Goal: Task Accomplishment & Management: Complete application form

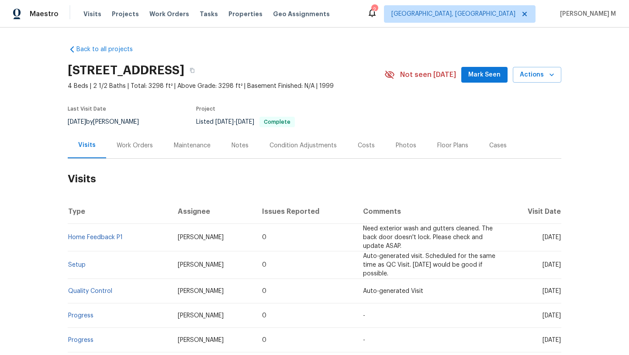
click at [139, 139] on div "Work Orders" at bounding box center [134, 145] width 57 height 26
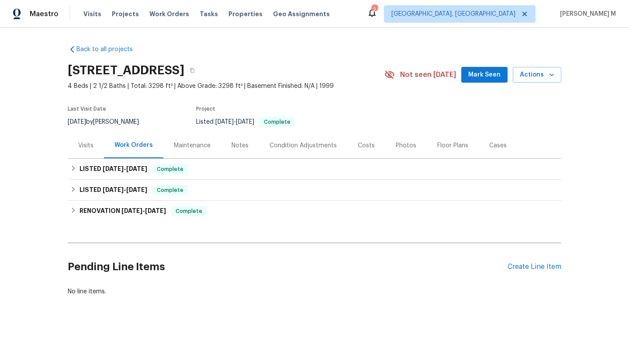
click at [90, 150] on div "Visits" at bounding box center [86, 145] width 36 height 26
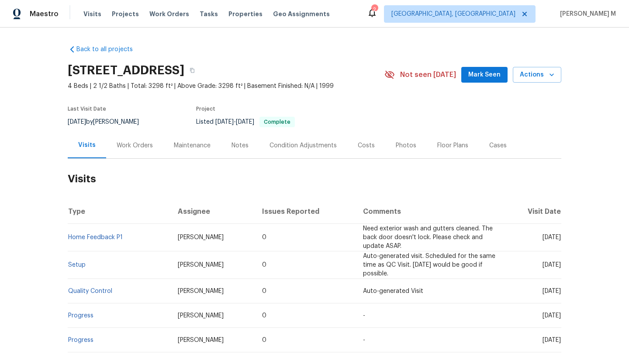
drag, startPoint x: 527, startPoint y: 239, endPoint x: 541, endPoint y: 239, distance: 14.4
click at [543, 239] on span "Thu, Jul 24 2025" at bounding box center [552, 237] width 18 height 6
drag, startPoint x: 525, startPoint y: 239, endPoint x: 541, endPoint y: 240, distance: 16.2
click at [543, 240] on span "Thu, Jul 24 2025" at bounding box center [552, 237] width 18 height 6
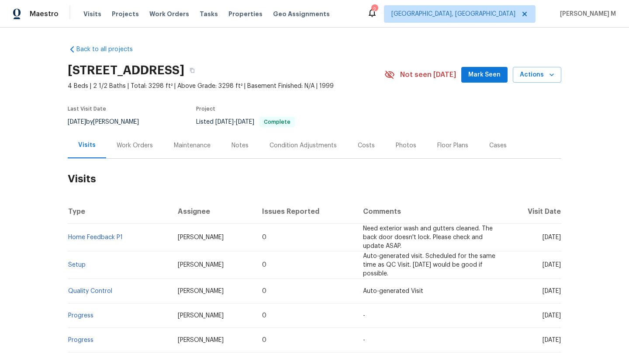
copy span "Jul 24"
click at [139, 149] on div "Work Orders" at bounding box center [134, 145] width 57 height 26
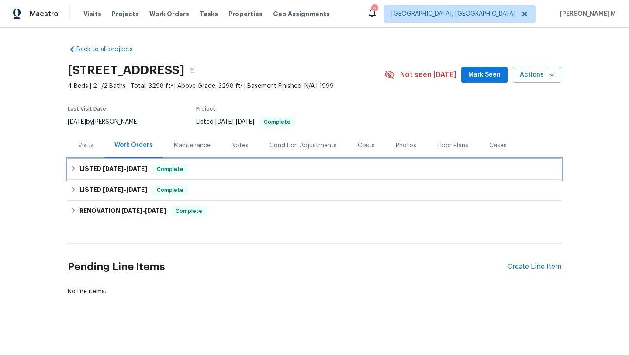
click at [138, 173] on h6 "LISTED 7/29/25 - 7/31/25" at bounding box center [114, 169] width 68 height 10
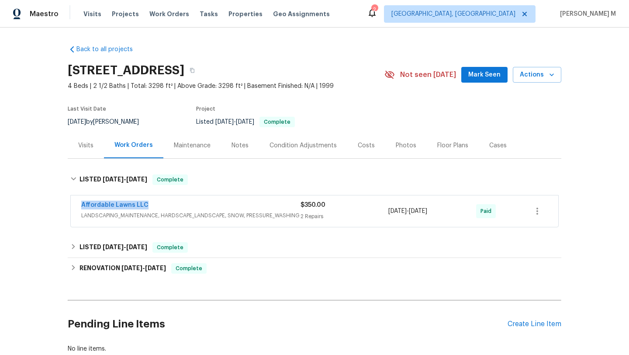
copy link "Affordable Lawns LLC"
drag, startPoint x: 86, startPoint y: 206, endPoint x: 158, endPoint y: 206, distance: 72.1
click at [158, 206] on div "Affordable Lawns LLC LANDSCAPING_MAINTENANCE, HARDSCAPE_LANDSCAPE, SNOW, PRESSU…" at bounding box center [315, 210] width 488 height 31
click at [194, 206] on div "Affordable Lawns LLC" at bounding box center [190, 206] width 219 height 10
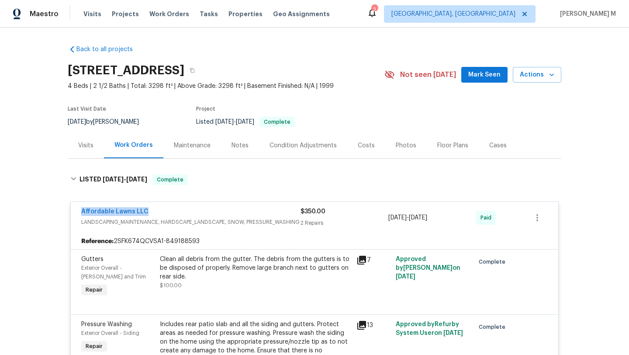
copy link "Affordable Lawns LLC"
drag, startPoint x: 66, startPoint y: 213, endPoint x: 180, endPoint y: 213, distance: 114.1
click at [180, 213] on div "Affordable Lawns LLC LANDSCAPING_MAINTENANCE, HARDSCAPE_LANDSCAPE, SNOW, PRESSU…" at bounding box center [315, 335] width 494 height 283
copy span "7/29/2025 - 7/31/2025"
drag, startPoint x: 385, startPoint y: 219, endPoint x: 445, endPoint y: 217, distance: 59.9
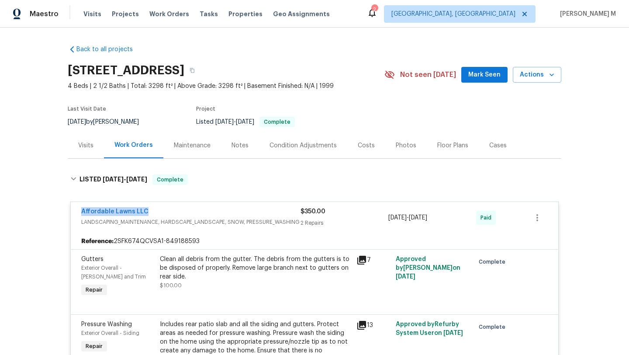
click at [427, 217] on span "7/29/2025 - 7/31/2025" at bounding box center [407, 217] width 39 height 9
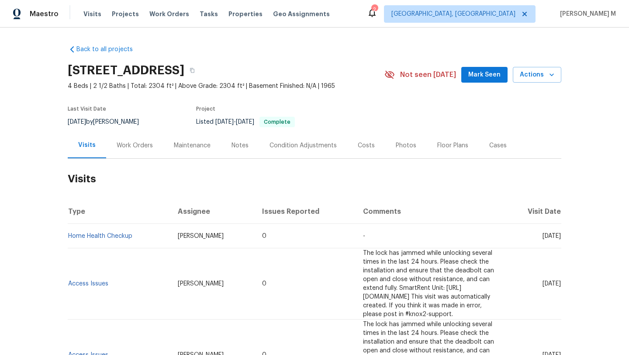
click at [485, 150] on div "Cases" at bounding box center [498, 145] width 38 height 26
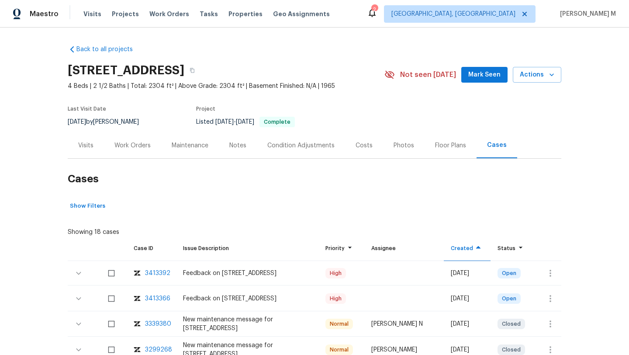
click at [89, 150] on div "Visits" at bounding box center [86, 145] width 36 height 26
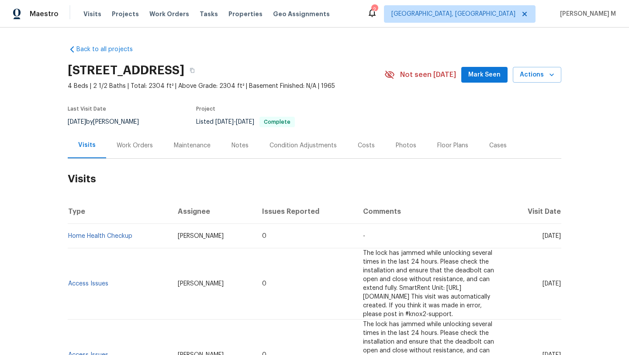
click at [137, 149] on div "Work Orders" at bounding box center [134, 145] width 57 height 26
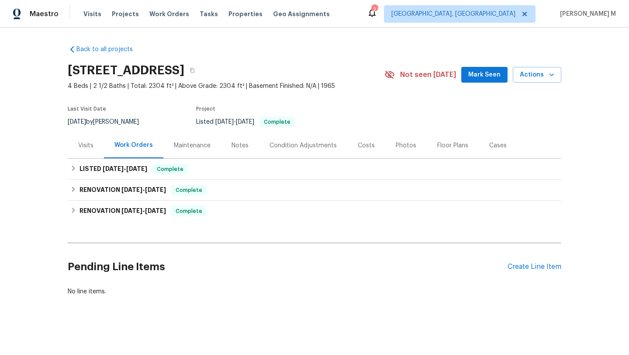
click at [97, 146] on div "Visits" at bounding box center [86, 145] width 36 height 26
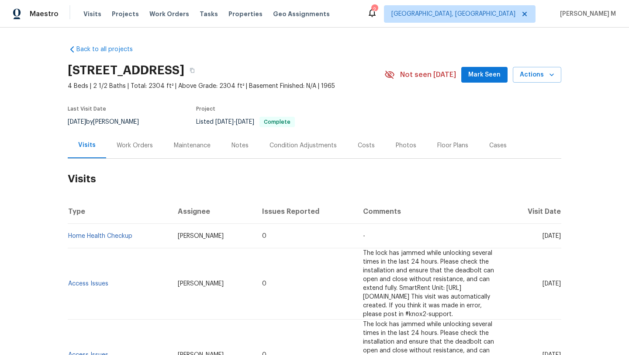
click at [120, 149] on div "Work Orders" at bounding box center [135, 145] width 36 height 9
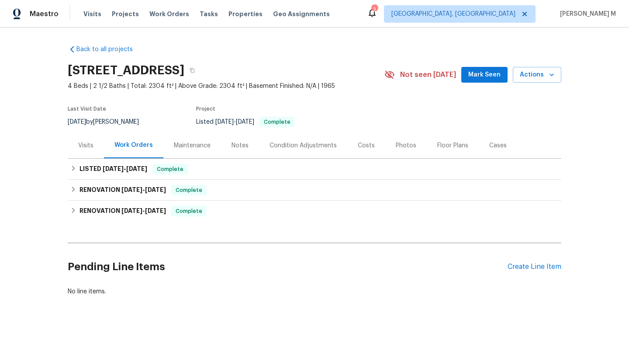
click at [88, 149] on div "Visits" at bounding box center [85, 145] width 15 height 9
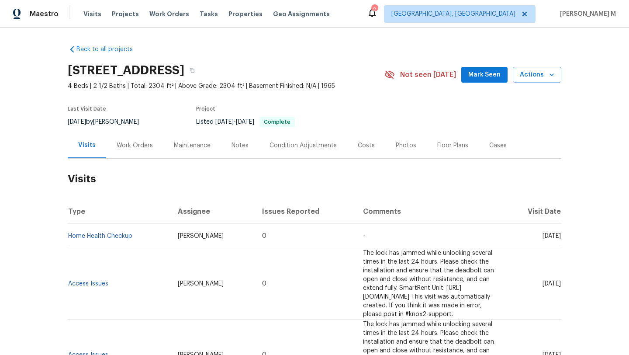
click at [132, 142] on div "Work Orders" at bounding box center [135, 145] width 36 height 9
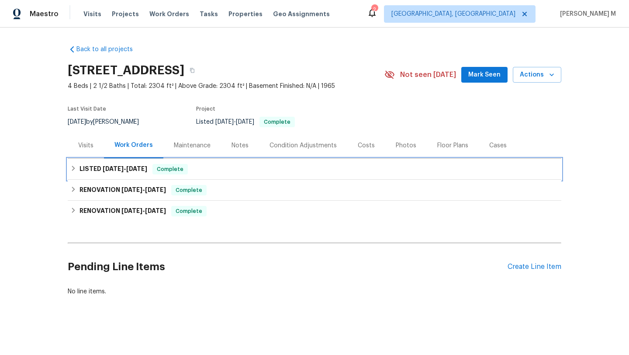
click at [130, 170] on span "[DATE]" at bounding box center [136, 169] width 21 height 6
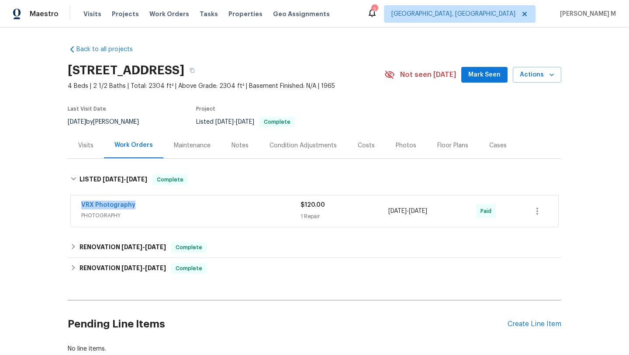
drag, startPoint x: 73, startPoint y: 205, endPoint x: 159, endPoint y: 205, distance: 86.5
click at [159, 205] on div "VRX Photography PHOTOGRAPHY $120.00 1 Repair [DATE] - [DATE] Paid" at bounding box center [315, 210] width 488 height 31
copy link "VRX Photography"
drag, startPoint x: 392, startPoint y: 211, endPoint x: 445, endPoint y: 211, distance: 53.8
click at [445, 211] on div "VRX Photography PHOTOGRAPHY $120.00 1 Repair [DATE] - [DATE] Paid" at bounding box center [304, 211] width 446 height 21
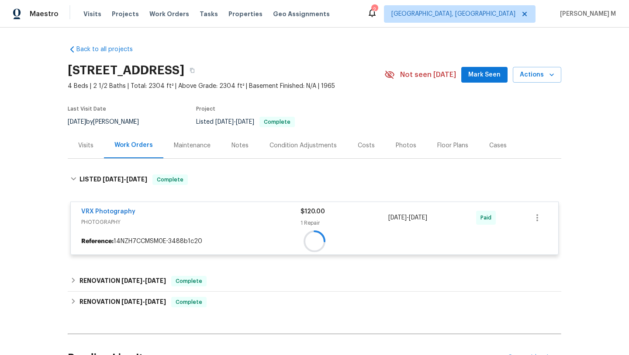
click at [437, 214] on div "VRX Photography PHOTOGRAPHY $120.00 1 Repair [DATE] - [DATE] Paid Reference: 14…" at bounding box center [314, 227] width 489 height 53
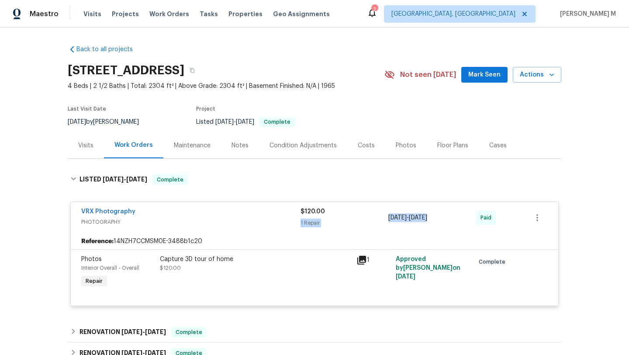
drag, startPoint x: 384, startPoint y: 218, endPoint x: 437, endPoint y: 216, distance: 52.5
click at [437, 216] on div "VRX Photography PHOTOGRAPHY $120.00 1 Repair [DATE] - [DATE] Paid" at bounding box center [304, 217] width 446 height 21
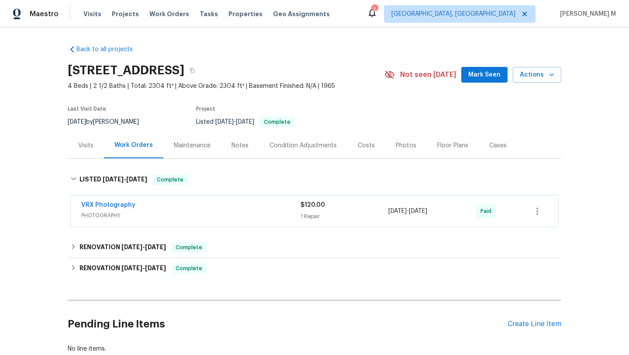
click at [379, 214] on div "1 Repair" at bounding box center [345, 216] width 88 height 9
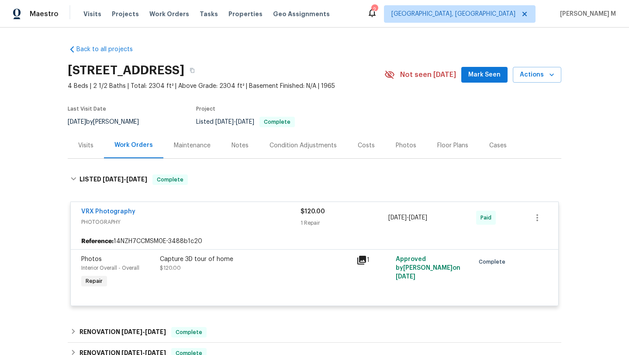
copy span "[DATE] - [DATE]"
drag, startPoint x: 387, startPoint y: 218, endPoint x: 447, endPoint y: 216, distance: 59.9
click at [427, 216] on span "[DATE] - [DATE]" at bounding box center [407, 217] width 39 height 9
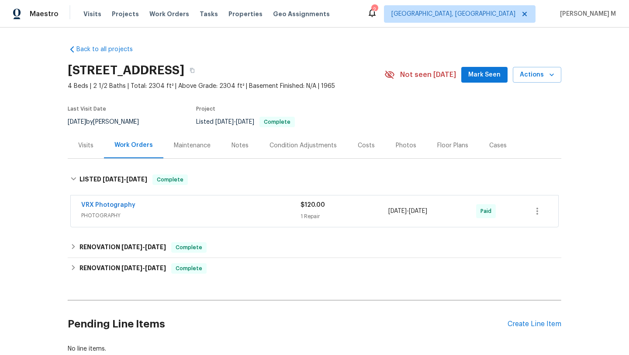
click at [91, 149] on div "Visits" at bounding box center [86, 145] width 36 height 26
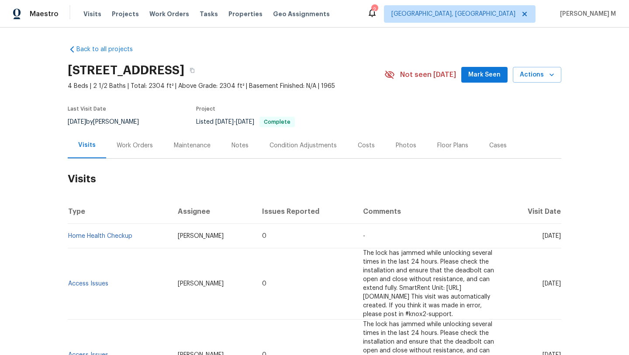
drag, startPoint x: 524, startPoint y: 237, endPoint x: 542, endPoint y: 237, distance: 18.4
click at [543, 237] on span "[DATE]" at bounding box center [552, 236] width 18 height 6
copy span "[DATE]"
click at [103, 237] on link "Home Health Checkup" at bounding box center [100, 236] width 64 height 6
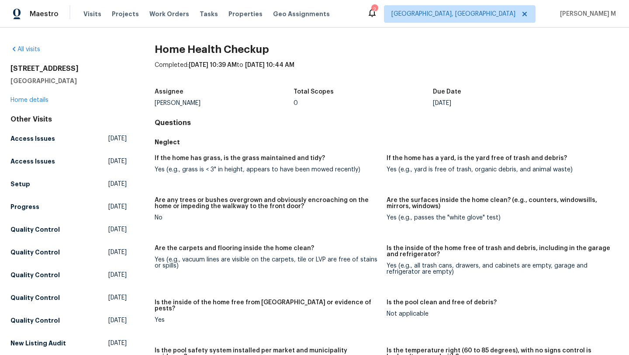
click at [31, 104] on div "[STREET_ADDRESS] Home details" at bounding box center [68, 84] width 116 height 40
click at [35, 97] on div "[STREET_ADDRESS] Home details" at bounding box center [68, 84] width 116 height 40
click at [36, 97] on link "Home details" at bounding box center [29, 100] width 38 height 6
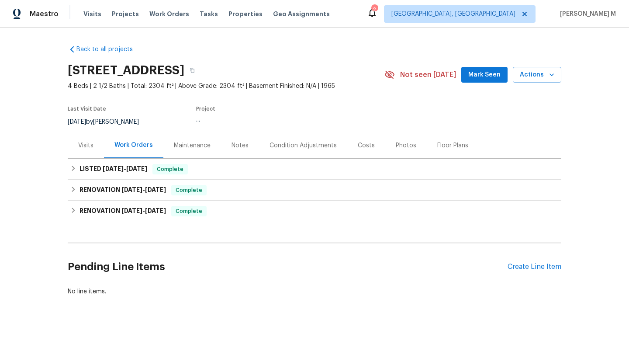
click at [89, 146] on div "Visits" at bounding box center [85, 145] width 15 height 9
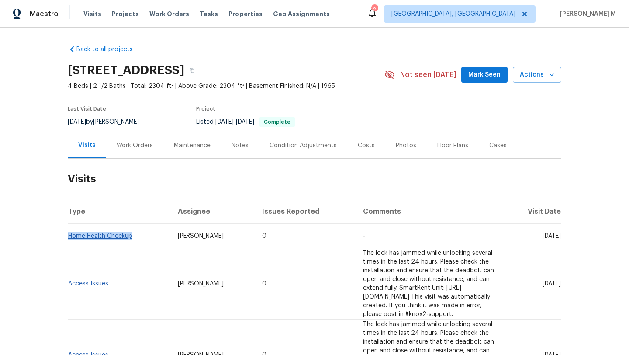
drag, startPoint x: 132, startPoint y: 236, endPoint x: 66, endPoint y: 237, distance: 66.9
click at [68, 237] on td "Home Health Checkup" at bounding box center [119, 236] width 103 height 24
copy link "Home Health Checkup"
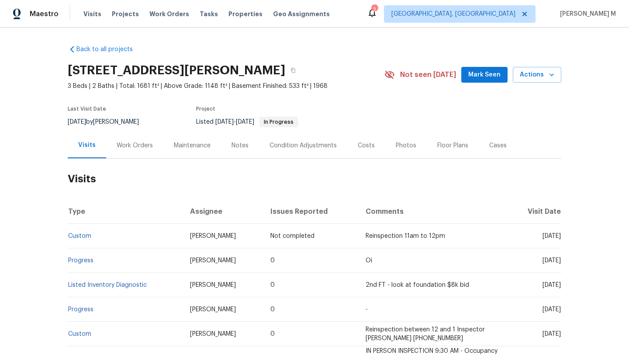
click at [141, 146] on div "Work Orders" at bounding box center [135, 145] width 36 height 9
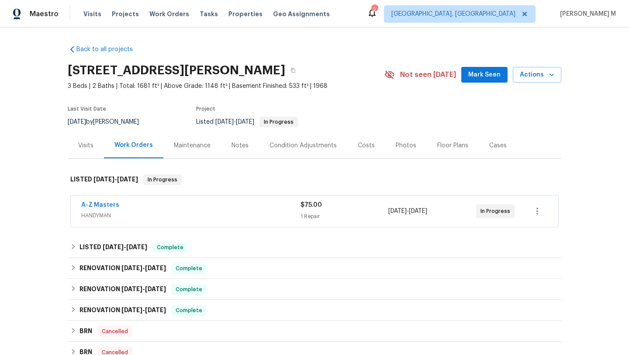
click at [145, 215] on span "HANDYMAN" at bounding box center [190, 215] width 219 height 9
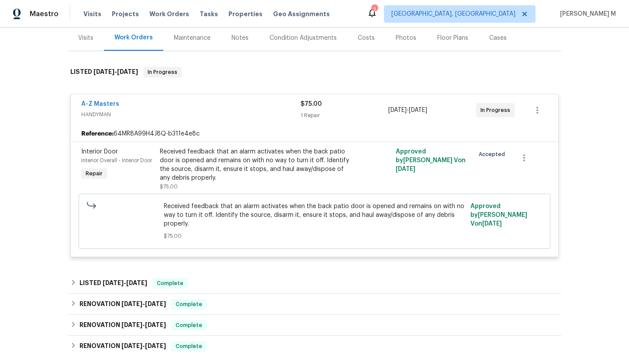
scroll to position [94, 0]
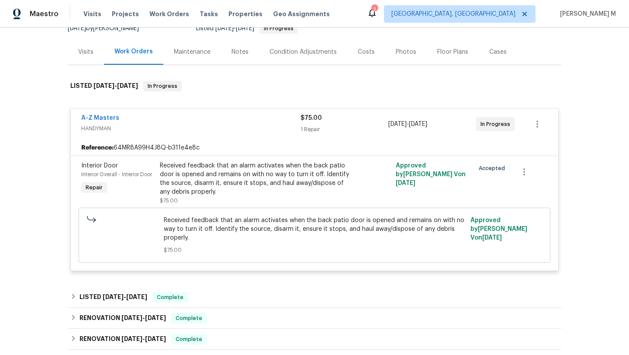
click at [90, 56] on div "Visits" at bounding box center [86, 52] width 36 height 26
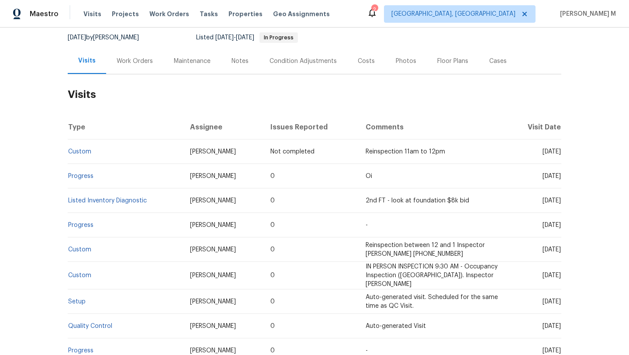
scroll to position [47, 0]
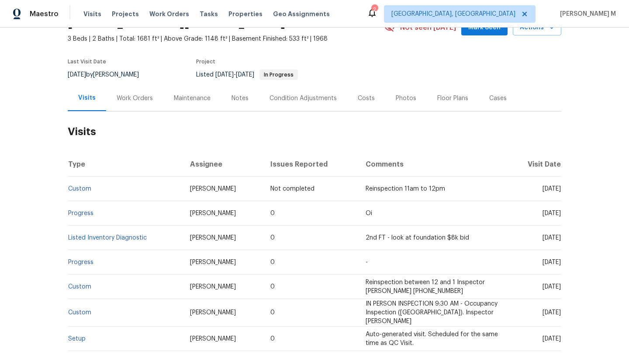
click at [139, 97] on div "Work Orders" at bounding box center [135, 98] width 36 height 9
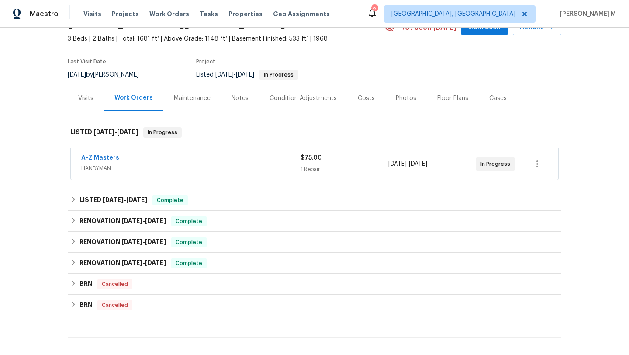
click at [186, 164] on span "HANDYMAN" at bounding box center [190, 168] width 219 height 9
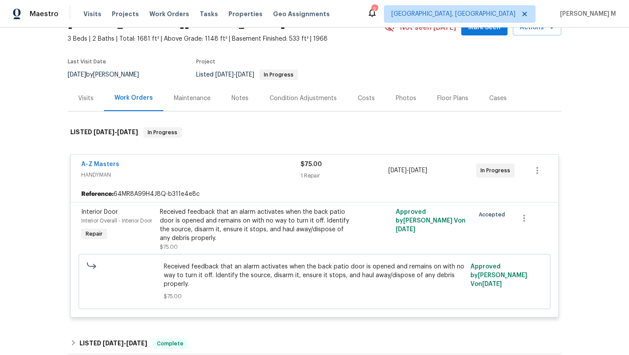
click at [86, 99] on div "Visits" at bounding box center [85, 98] width 15 height 9
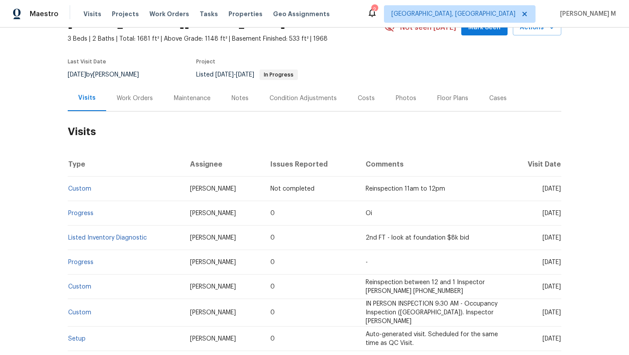
drag, startPoint x: 522, startPoint y: 190, endPoint x: 541, endPoint y: 190, distance: 18.4
click at [543, 190] on span "Fri, Aug 15 2025" at bounding box center [552, 189] width 18 height 6
copy span "Aug 15"
click at [133, 103] on div "Work Orders" at bounding box center [134, 98] width 57 height 26
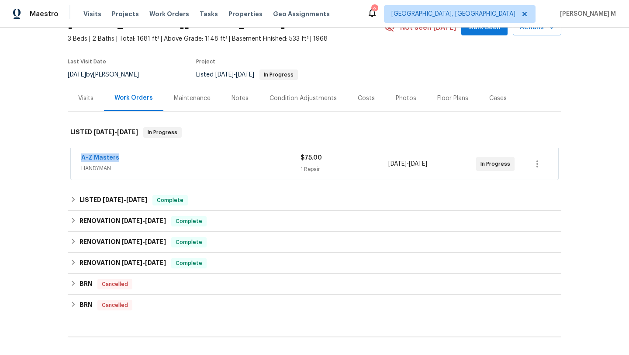
drag, startPoint x: 72, startPoint y: 159, endPoint x: 128, endPoint y: 159, distance: 55.9
click at [128, 159] on div "A-Z Masters HANDYMAN $75.00 1 Repair 8/11/2025 - 8/13/2025 In Progress" at bounding box center [315, 163] width 488 height 31
copy link "A-Z Masters"
drag, startPoint x: 475, startPoint y: 164, endPoint x: 505, endPoint y: 165, distance: 30.2
click at [505, 165] on div "In Progress" at bounding box center [495, 164] width 38 height 14
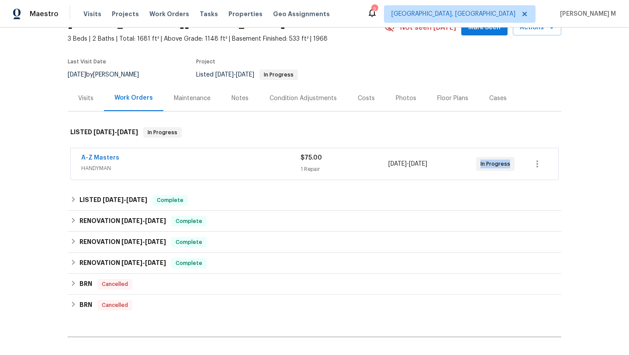
copy span "In Progress"
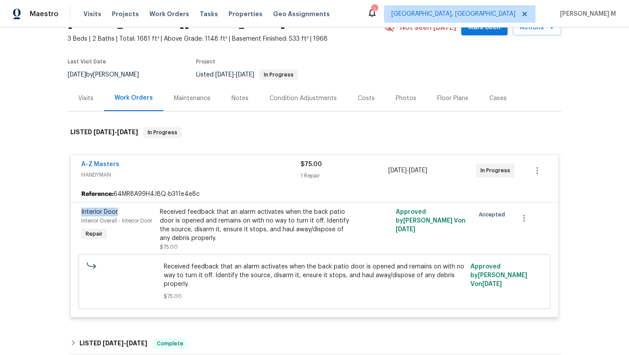
drag, startPoint x: 75, startPoint y: 212, endPoint x: 132, endPoint y: 212, distance: 57.7
click at [132, 212] on div "Interior Door Interior Overall - Interior Door Repair Received feedback that an…" at bounding box center [315, 259] width 488 height 115
copy span "Interior Door"
click at [495, 106] on div "Cases" at bounding box center [498, 98] width 38 height 26
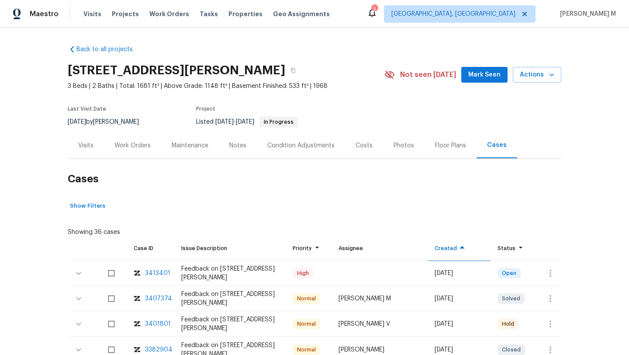
scroll to position [43, 0]
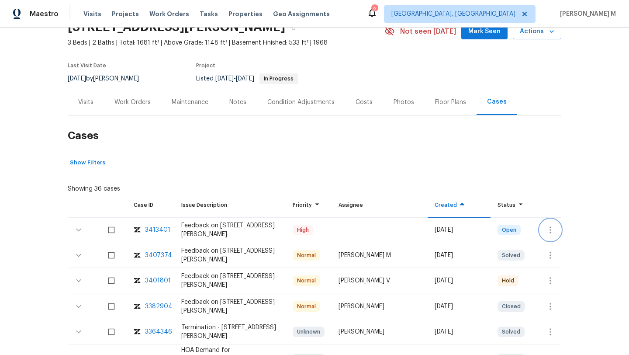
click at [548, 231] on icon "button" at bounding box center [550, 230] width 10 height 10
click at [553, 229] on li "Create a visit" at bounding box center [578, 229] width 90 height 14
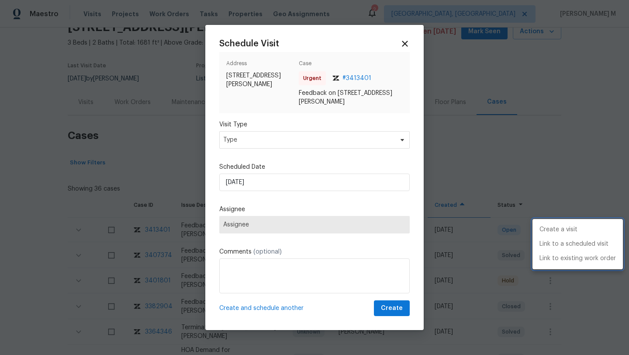
click at [306, 140] on div at bounding box center [314, 177] width 629 height 355
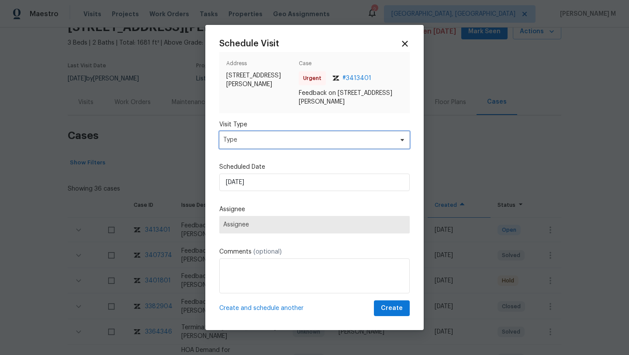
click at [306, 140] on span "Type" at bounding box center [308, 139] width 170 height 9
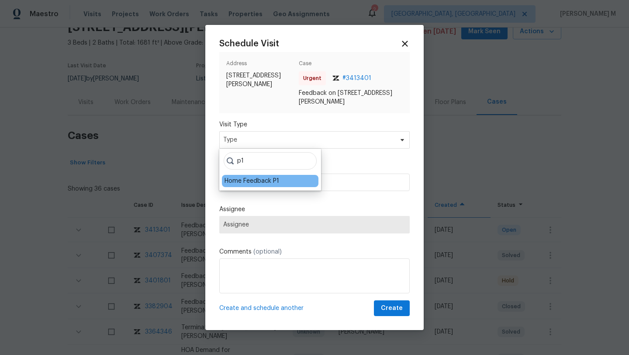
type input "p1"
click at [256, 177] on div "Home Feedback P1" at bounding box center [252, 181] width 55 height 9
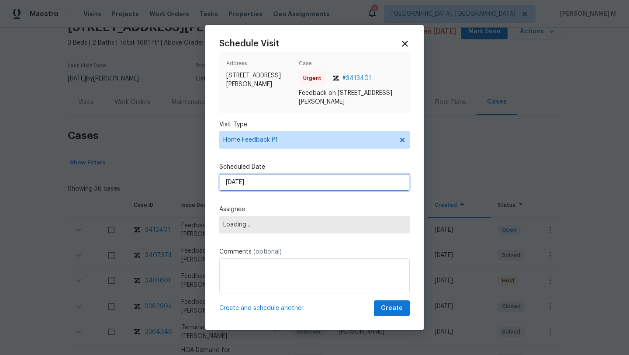
click at [257, 182] on input "13/08/2025" at bounding box center [314, 181] width 191 height 17
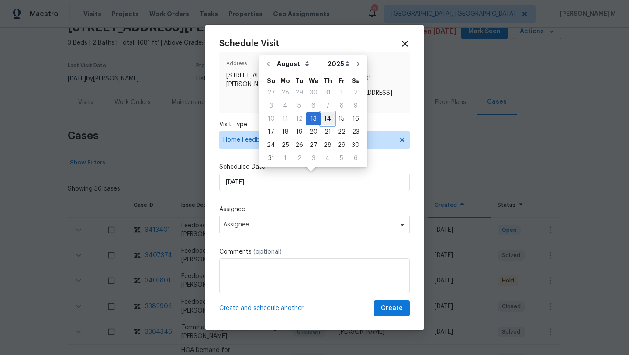
click at [323, 122] on div "14" at bounding box center [328, 119] width 14 height 12
type input "14/08/2025"
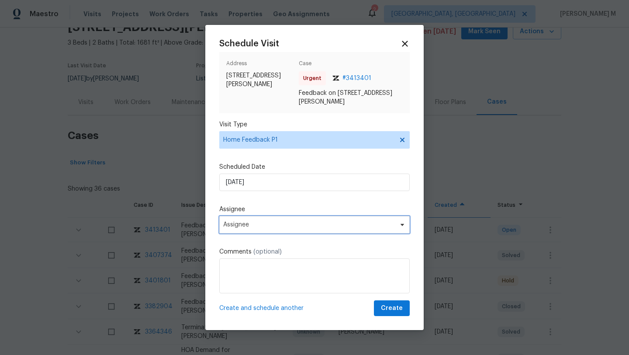
click at [269, 229] on span "Assignee" at bounding box center [314, 224] width 191 height 17
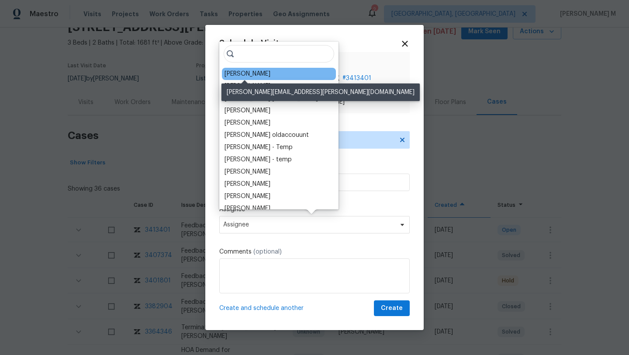
click at [252, 75] on div "[PERSON_NAME]" at bounding box center [248, 73] width 46 height 9
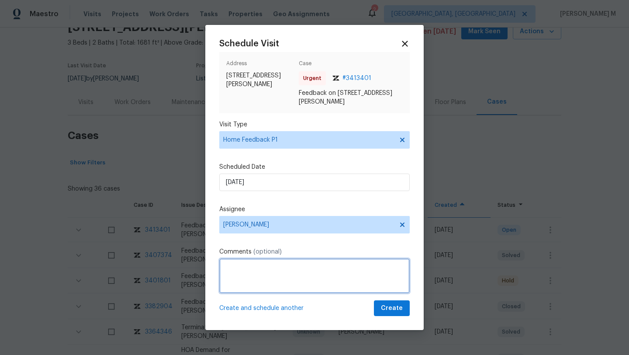
click at [246, 284] on textarea at bounding box center [314, 275] width 191 height 35
paste textarea "The agent state the keys are not working"
click at [0, 0] on qb-div "Add Punctuation stating ," at bounding box center [0, 0] width 0 height 0
click at [284, 278] on textarea "We received a message stating, "The agent state the keys are not working"" at bounding box center [314, 275] width 191 height 35
paste textarea "Kindly complete the visit and update if any WO needs to be created. Thank you"
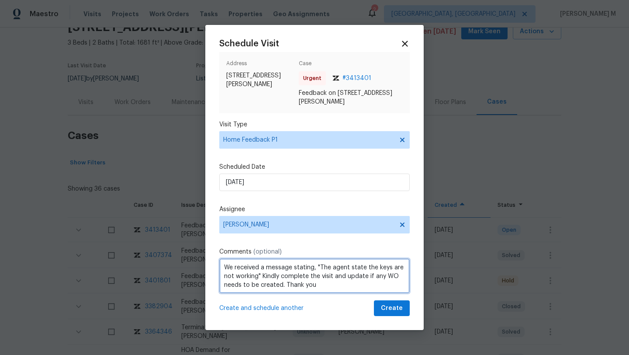
scroll to position [1, 0]
click at [347, 286] on textarea "We received a message stating, "The agent state the keys are not working" Kindl…" at bounding box center [314, 275] width 191 height 35
type textarea "We received a message stating, "The agent state the keys are not working" Kindl…"
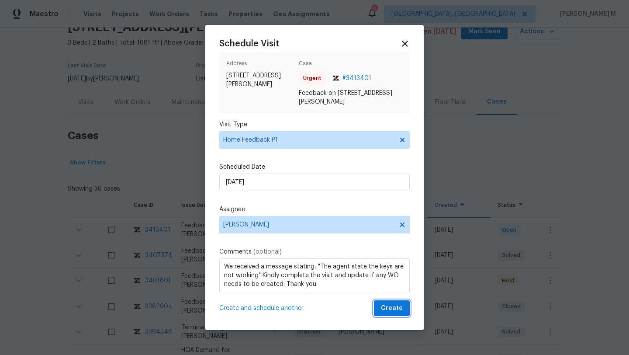
click at [381, 303] on span "Create" at bounding box center [392, 308] width 22 height 11
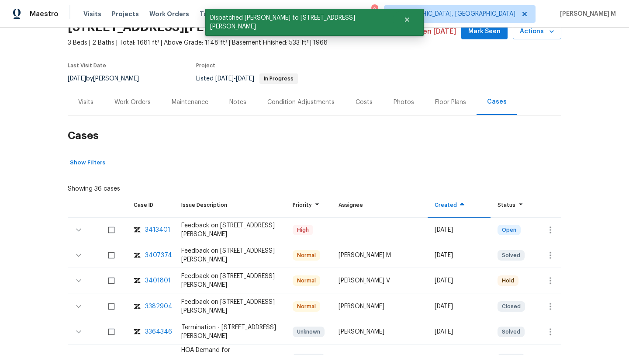
click at [76, 94] on div "Visits" at bounding box center [86, 102] width 36 height 26
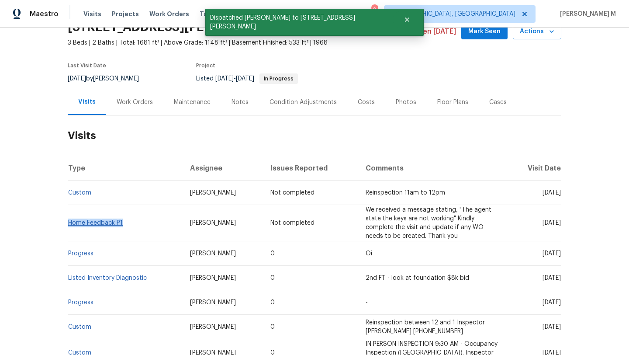
drag, startPoint x: 125, startPoint y: 224, endPoint x: 66, endPoint y: 224, distance: 59.4
click at [68, 224] on td "Home Feedback P1" at bounding box center [125, 223] width 115 height 36
copy link "Home Feedback P1"
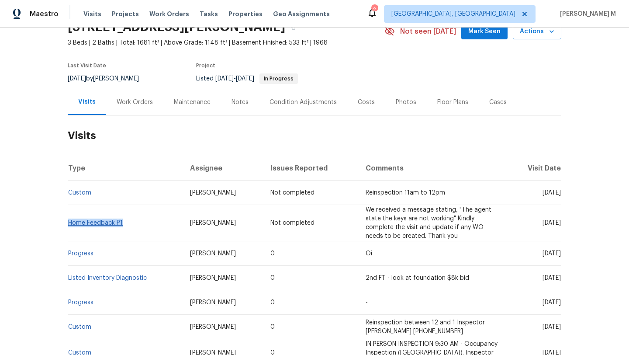
copy link "Home Feedback P1"
drag, startPoint x: 177, startPoint y: 225, endPoint x: 237, endPoint y: 225, distance: 59.9
click at [237, 225] on td "[PERSON_NAME]" at bounding box center [223, 223] width 80 height 36
copy span "[PERSON_NAME]"
drag, startPoint x: 523, startPoint y: 224, endPoint x: 544, endPoint y: 224, distance: 20.5
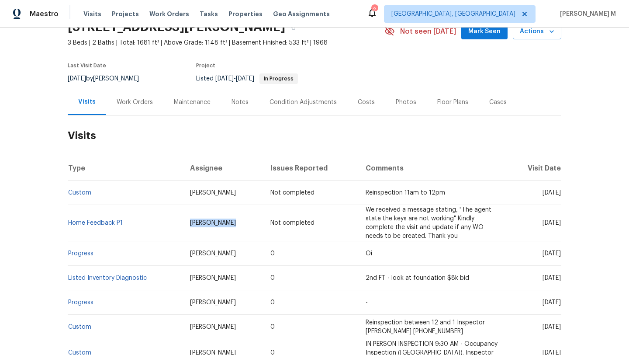
click at [544, 224] on span "[DATE]" at bounding box center [552, 223] width 18 height 6
copy span "[DATE]"
